Goal: Check status: Check status

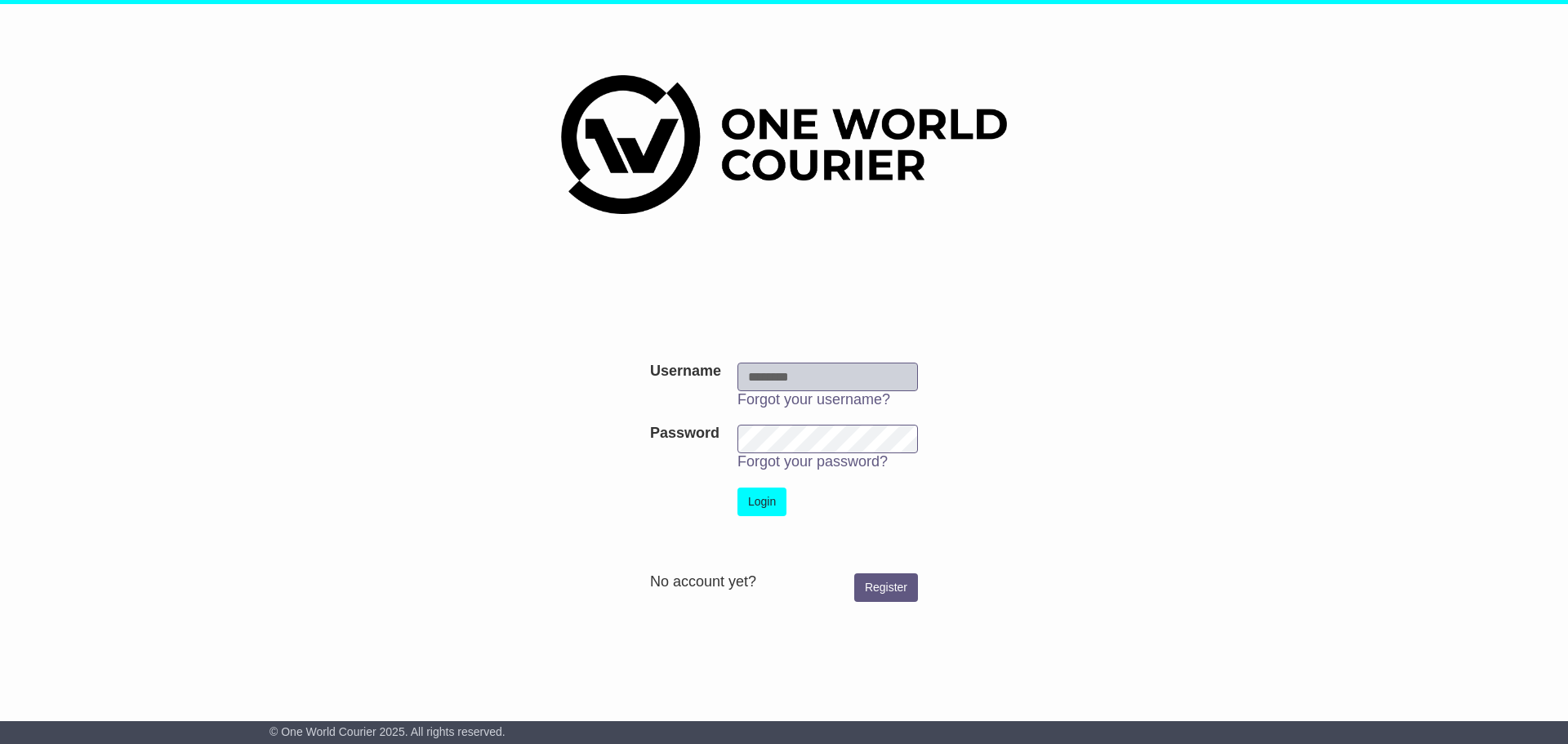
click at [767, 378] on input "Username" at bounding box center [827, 377] width 181 height 28
type input "**********"
click at [757, 498] on button "Login" at bounding box center [762, 502] width 49 height 28
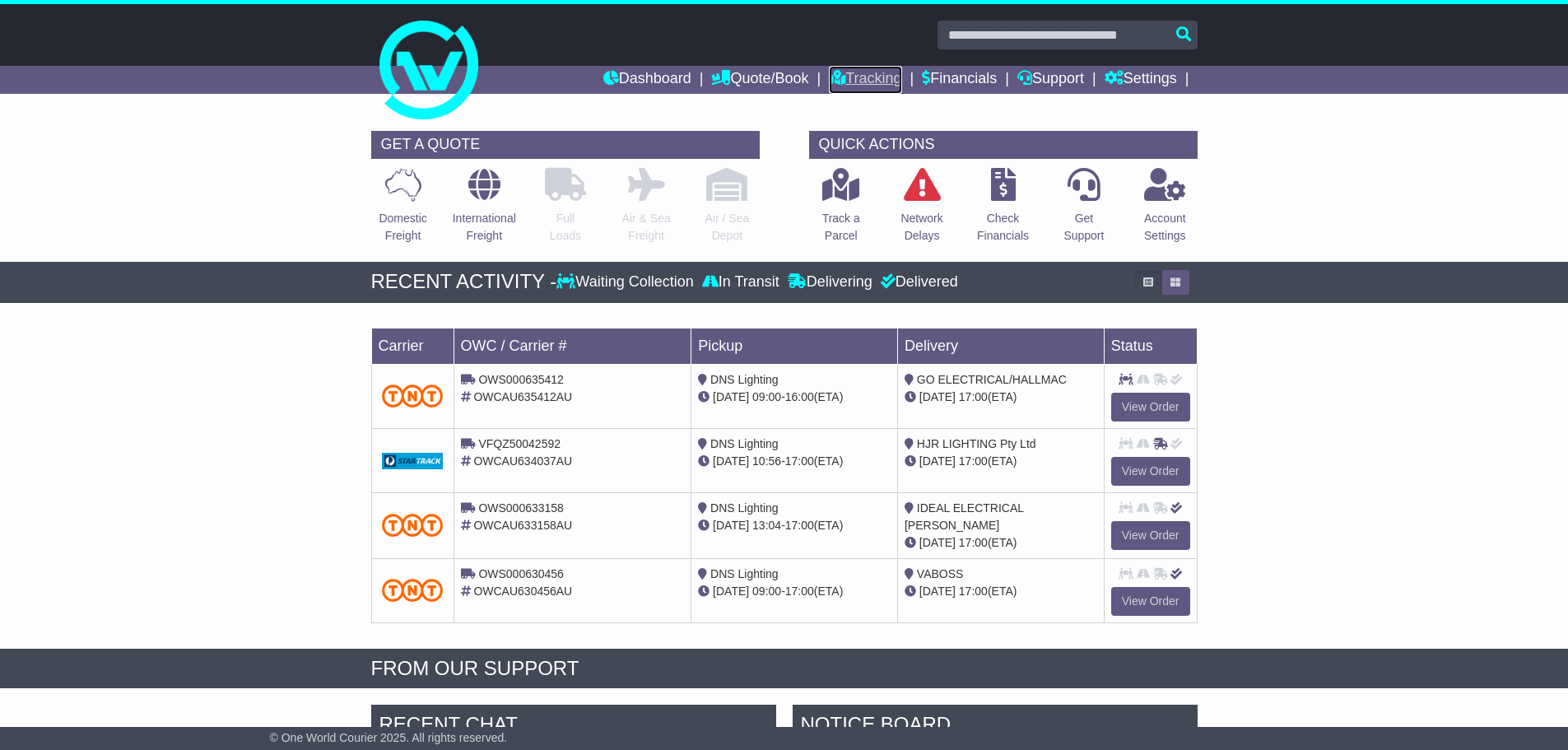
click at [848, 77] on link "Tracking" at bounding box center [865, 79] width 72 height 28
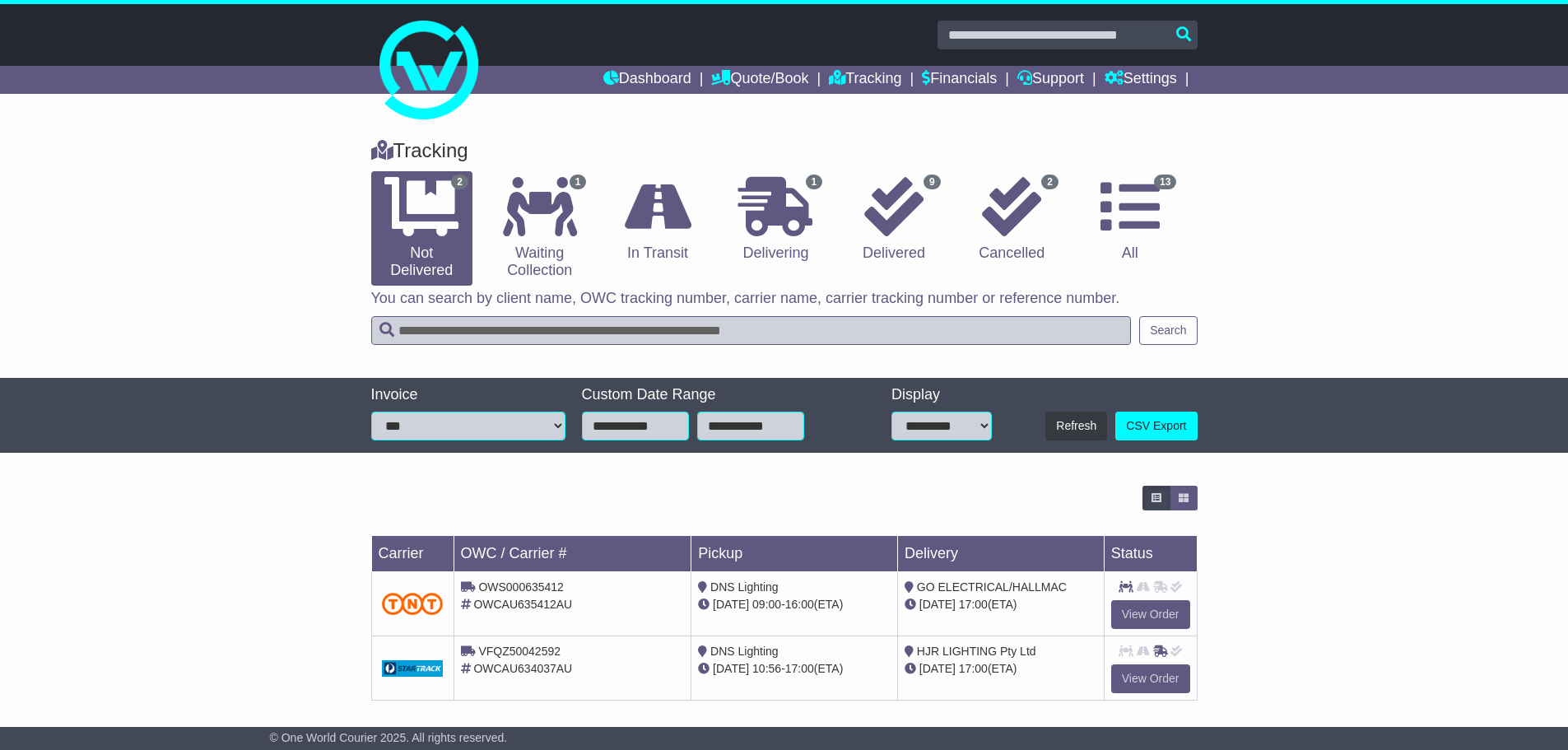
scroll to position [9, 0]
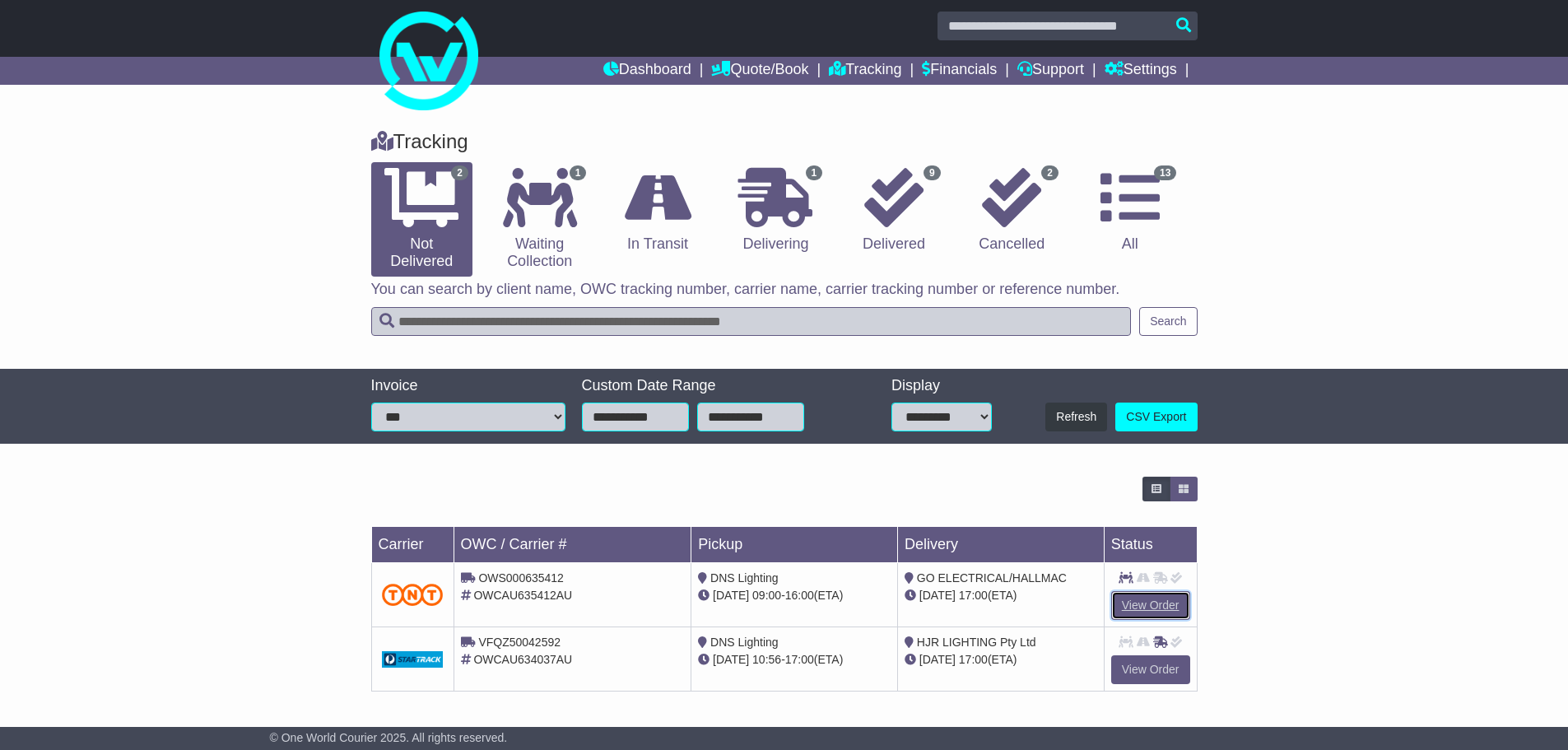
click at [1138, 601] on link "View Order" at bounding box center [1151, 606] width 79 height 29
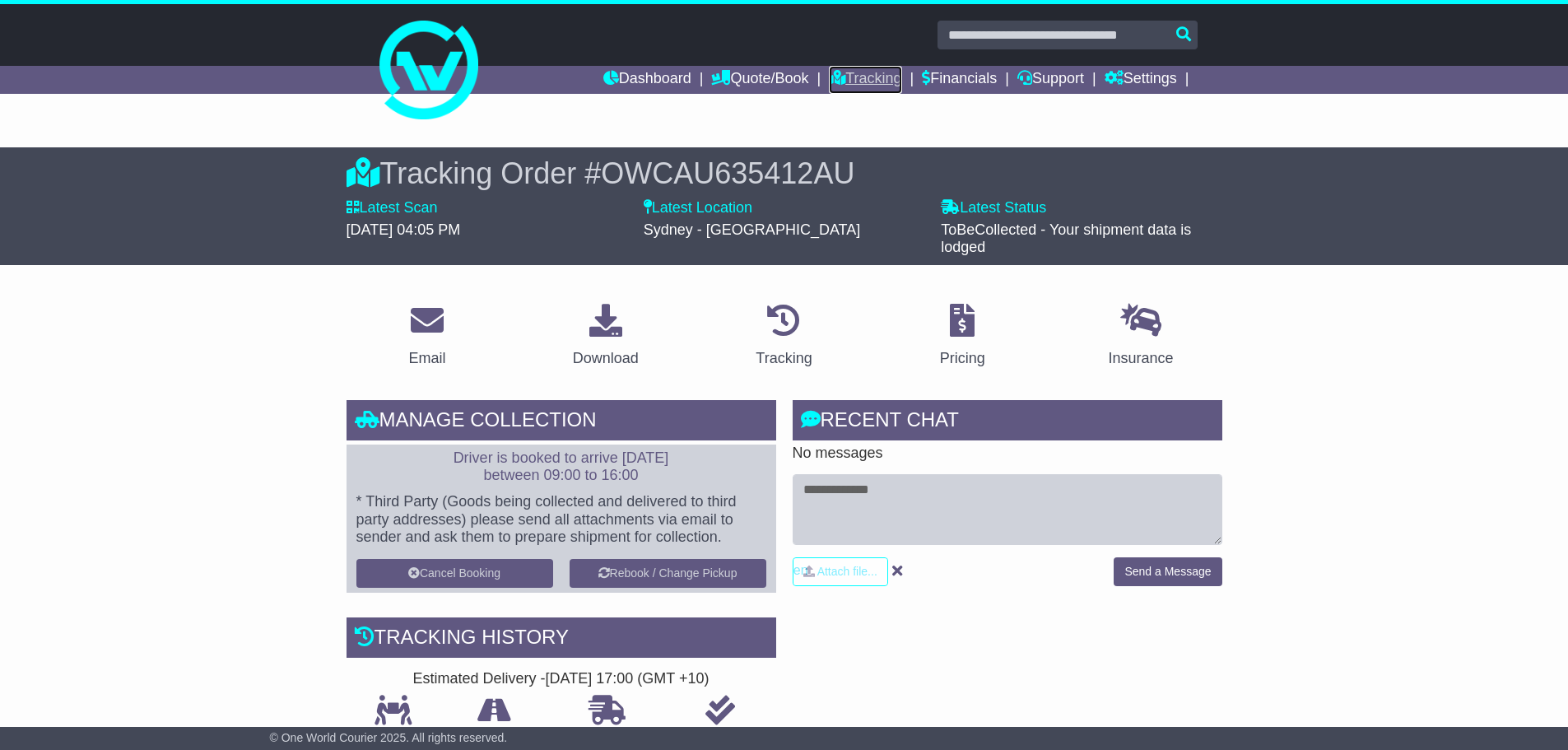
click at [865, 72] on link "Tracking" at bounding box center [865, 79] width 72 height 28
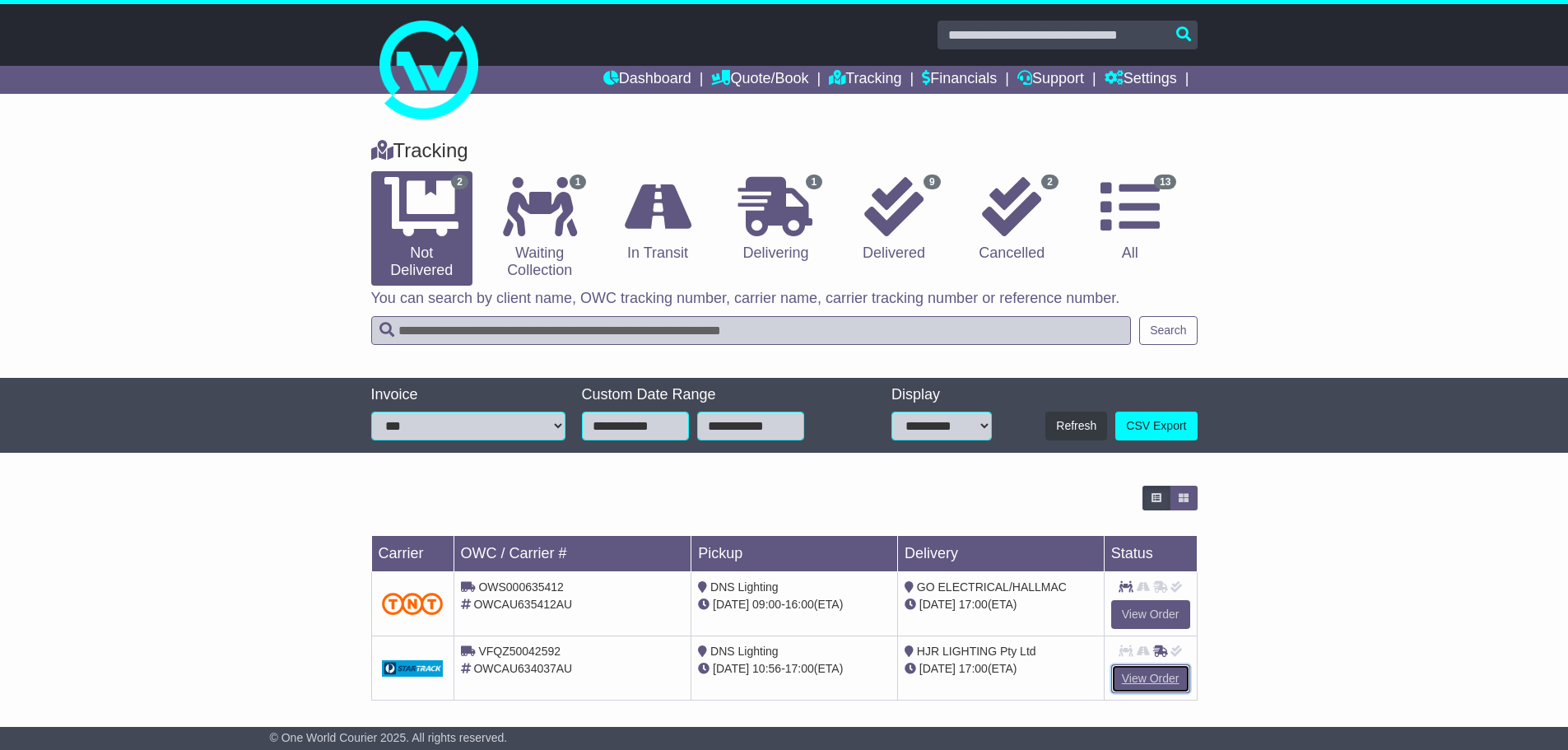
click at [1133, 674] on link "View Order" at bounding box center [1151, 679] width 79 height 29
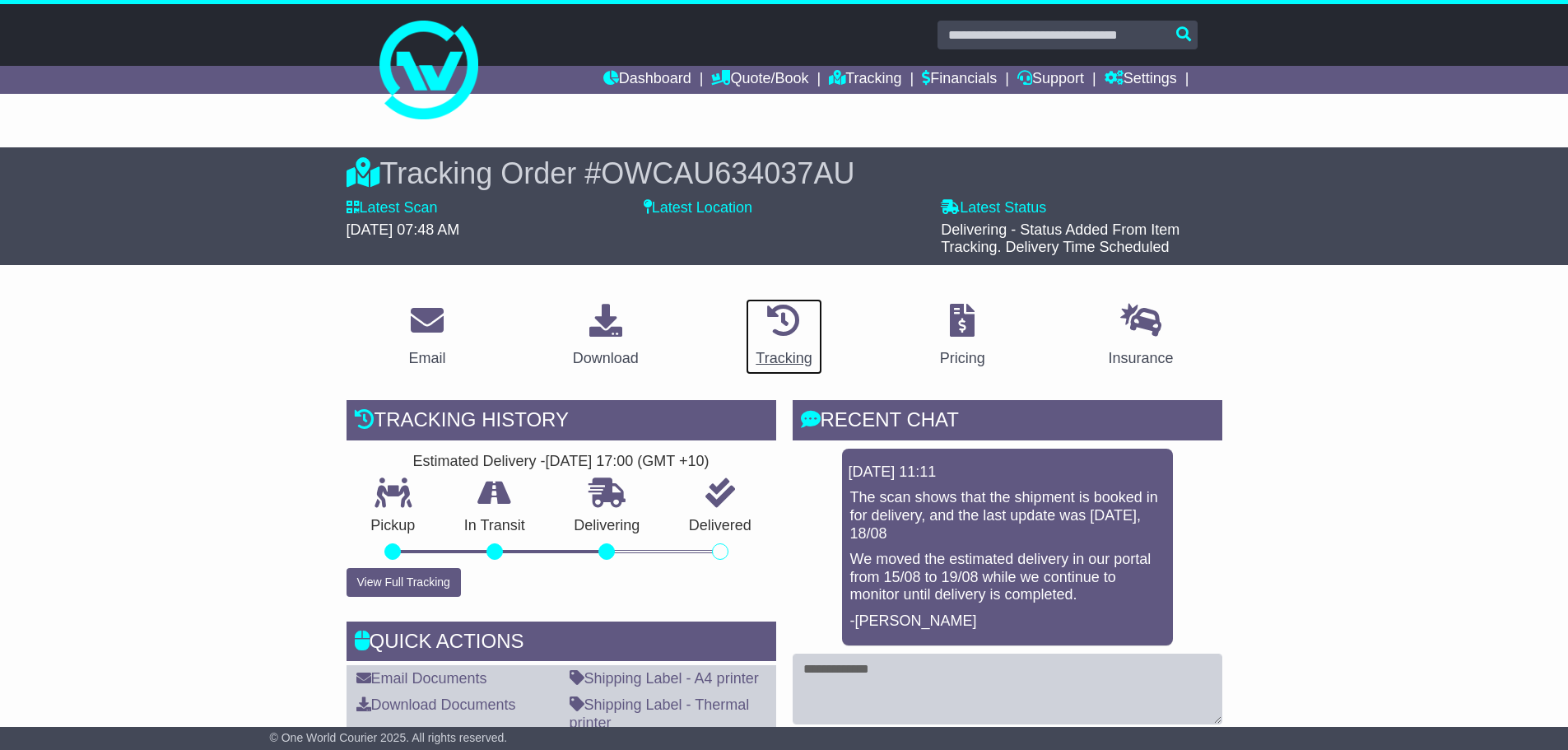
click at [784, 352] on div "Tracking" at bounding box center [784, 359] width 56 height 22
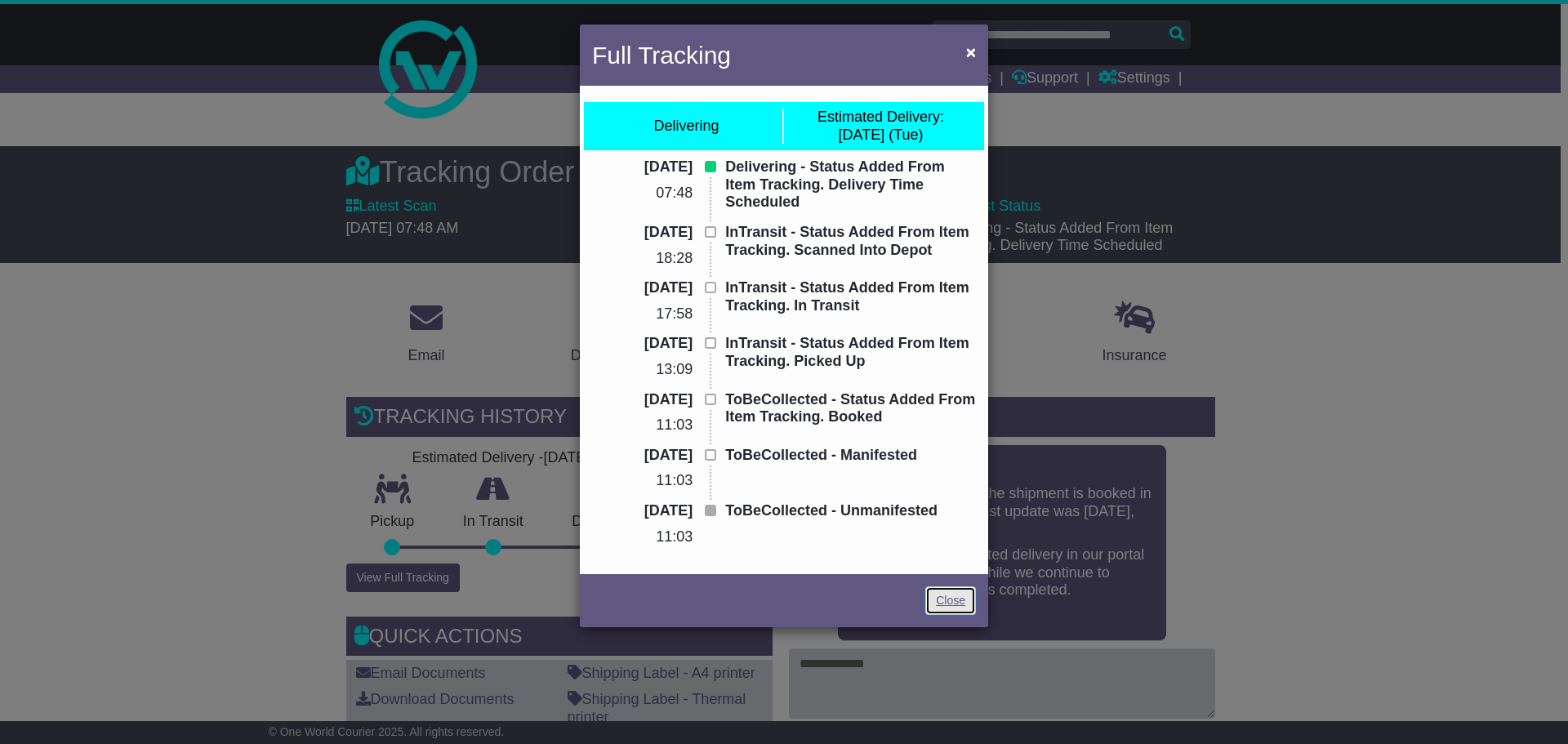
click at [956, 594] on link "Close" at bounding box center [951, 601] width 51 height 28
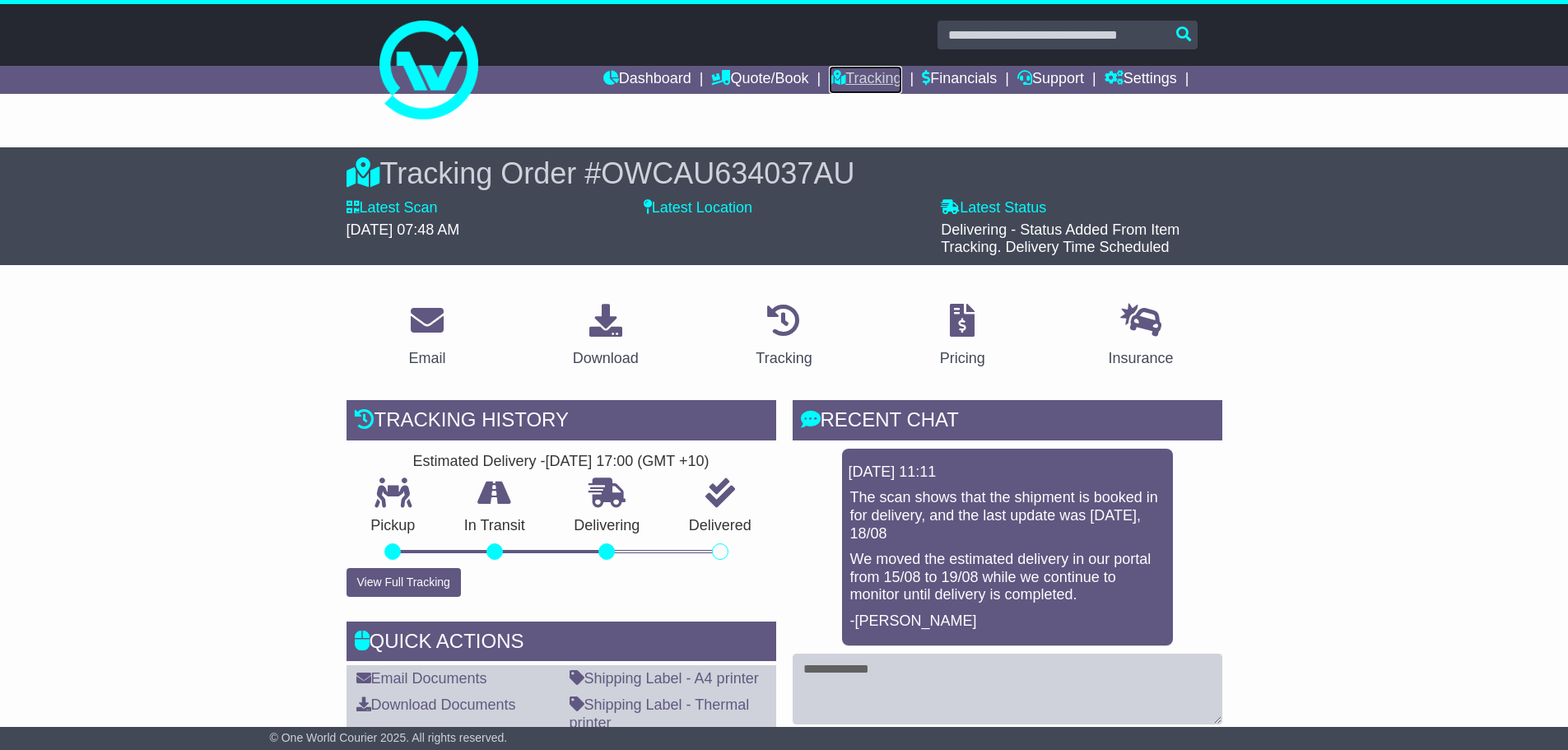
click at [848, 71] on link "Tracking" at bounding box center [865, 79] width 72 height 28
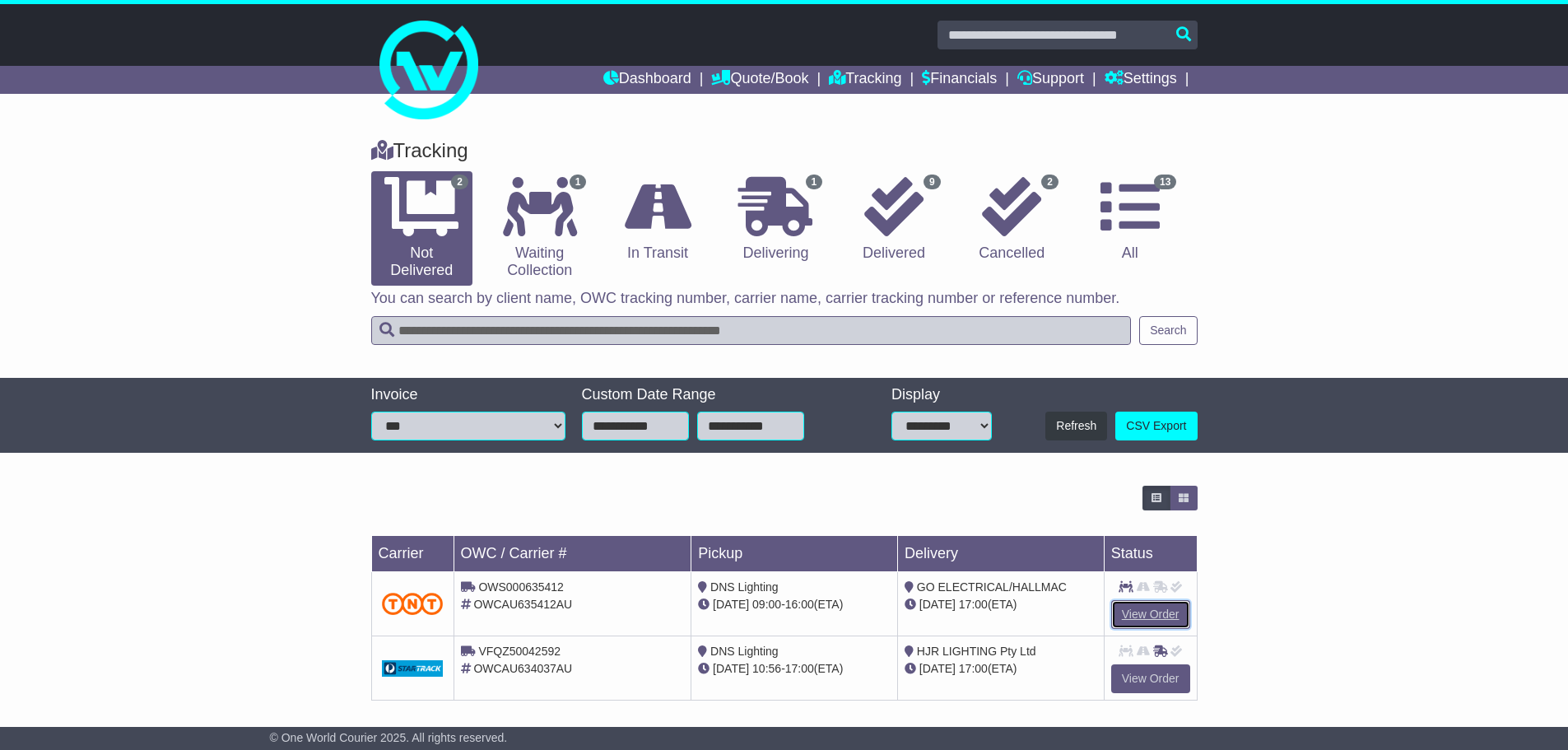
click at [1130, 606] on link "View Order" at bounding box center [1151, 615] width 79 height 29
